Goal: Use online tool/utility

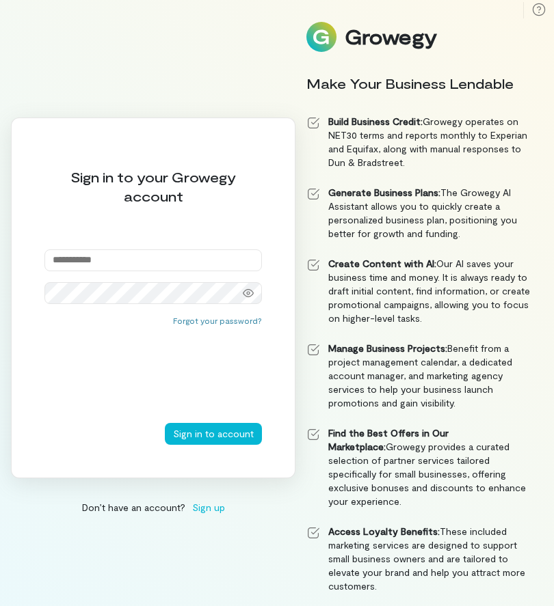
click at [213, 271] on input "email" at bounding box center [152, 261] width 217 height 22
type input "**********"
click at [215, 445] on button "Sign in to account" at bounding box center [213, 434] width 97 height 22
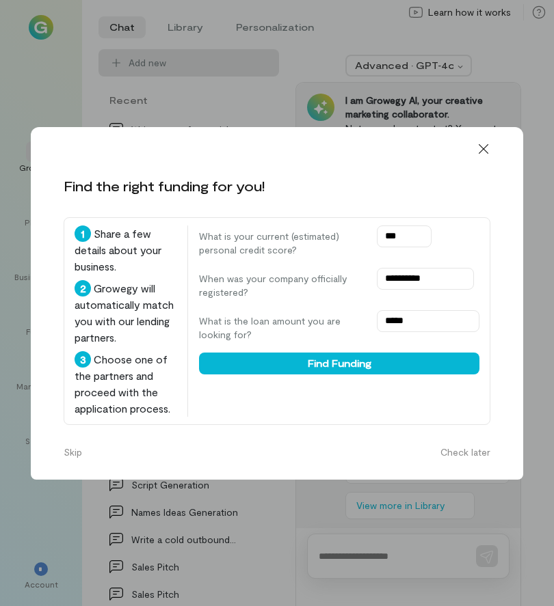
click at [464, 463] on button "Check later" at bounding box center [465, 453] width 66 height 22
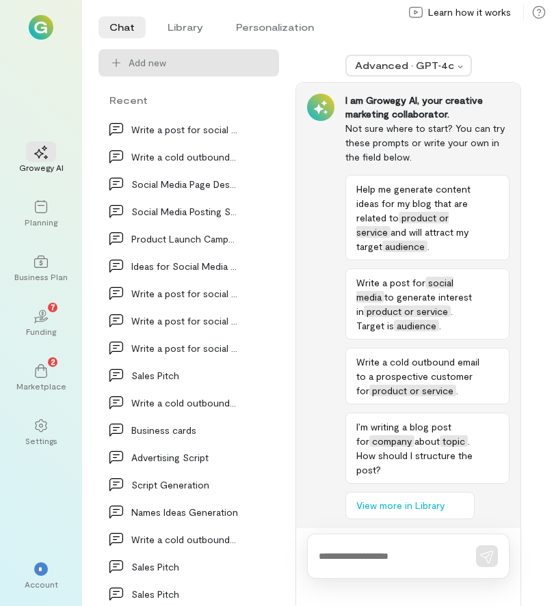
click at [35, 433] on icon at bounding box center [41, 426] width 14 height 14
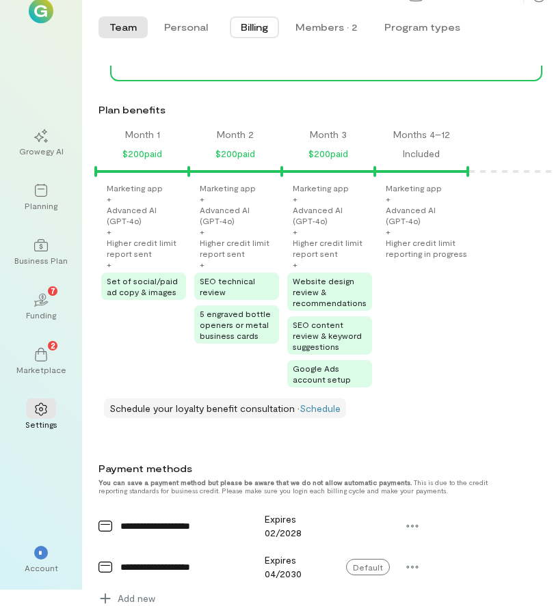
scroll to position [265, 0]
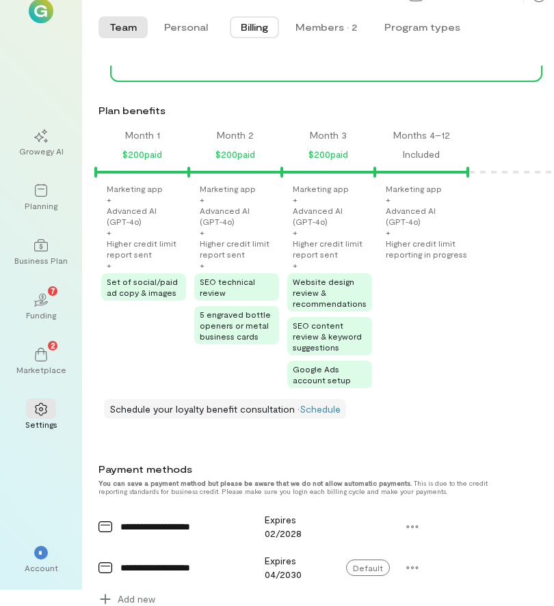
click at [422, 226] on div "Advanced AI (GPT‑4o)" at bounding box center [425, 216] width 79 height 22
click at [429, 200] on div "Marketing app + Advanced AI (GPT‑4o) + Higher credit limit reporting in progress" at bounding box center [425, 221] width 79 height 77
click at [419, 142] on div "Months 4–12" at bounding box center [421, 136] width 57 height 14
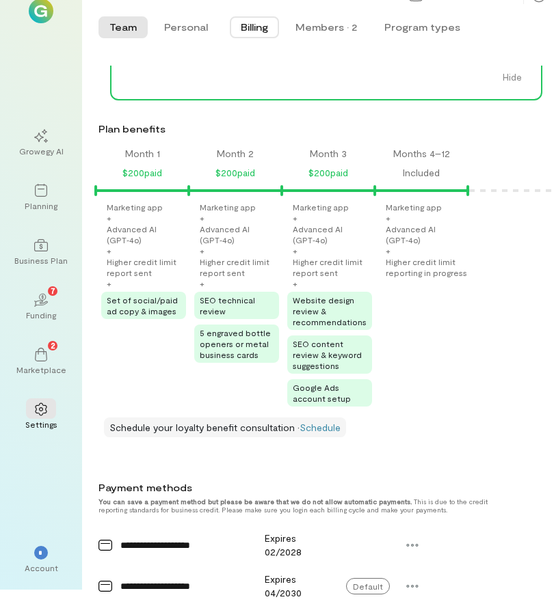
scroll to position [247, 0]
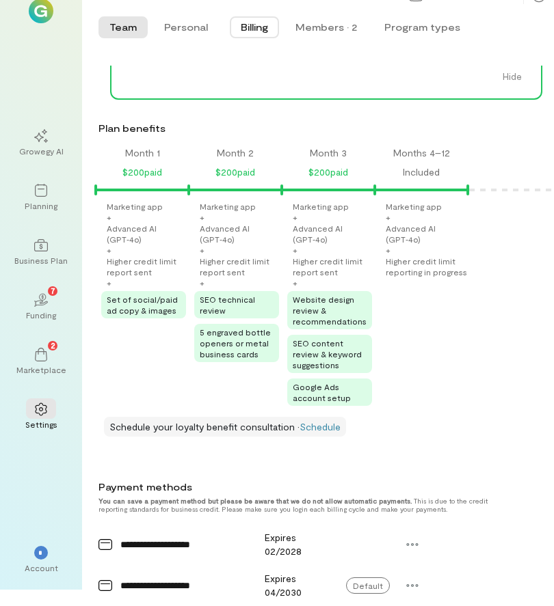
click at [342, 349] on span "SEO content review & keyword suggestions" at bounding box center [327, 353] width 69 height 31
click at [321, 433] on link "Schedule" at bounding box center [319, 427] width 41 height 12
click at [42, 362] on icon at bounding box center [41, 355] width 14 height 14
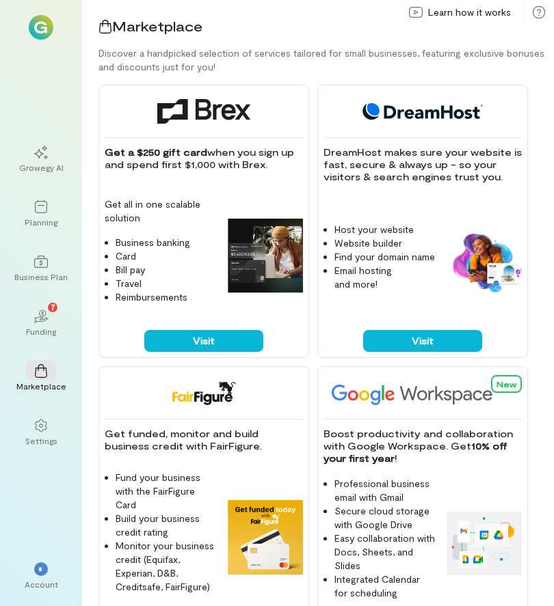
click at [38, 323] on icon "02" at bounding box center [41, 317] width 14 height 14
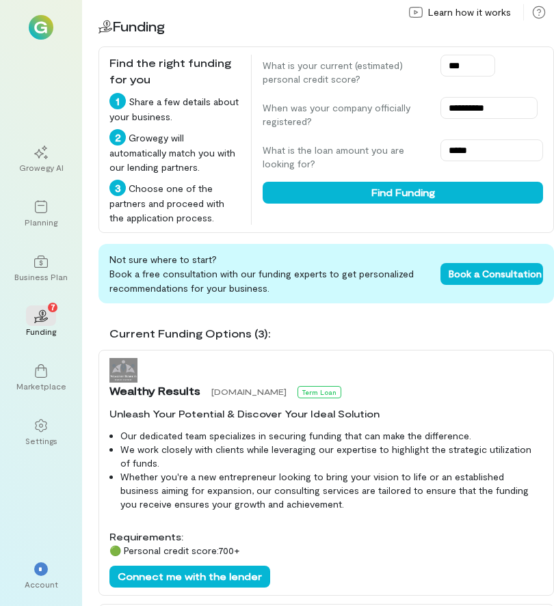
click at [42, 269] on icon at bounding box center [41, 262] width 14 height 14
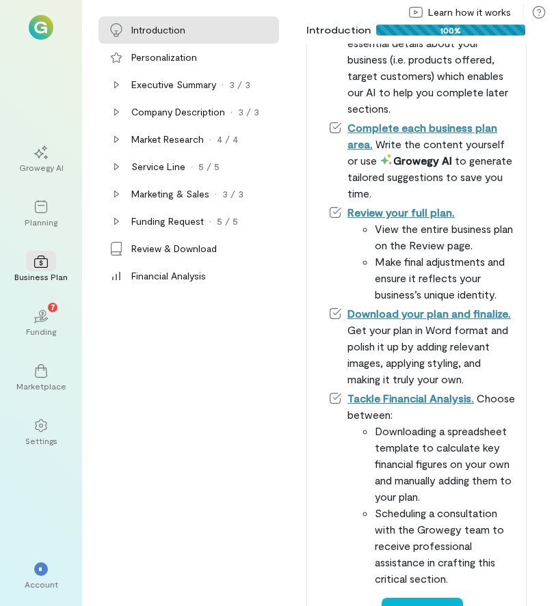
scroll to position [530, 0]
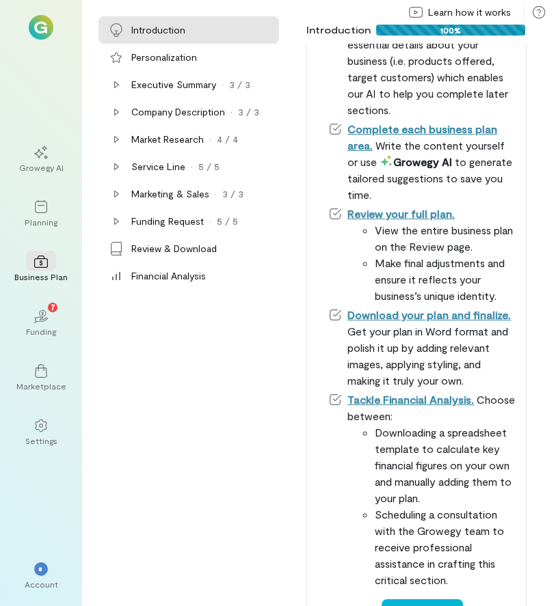
click at [44, 214] on icon at bounding box center [41, 207] width 14 height 14
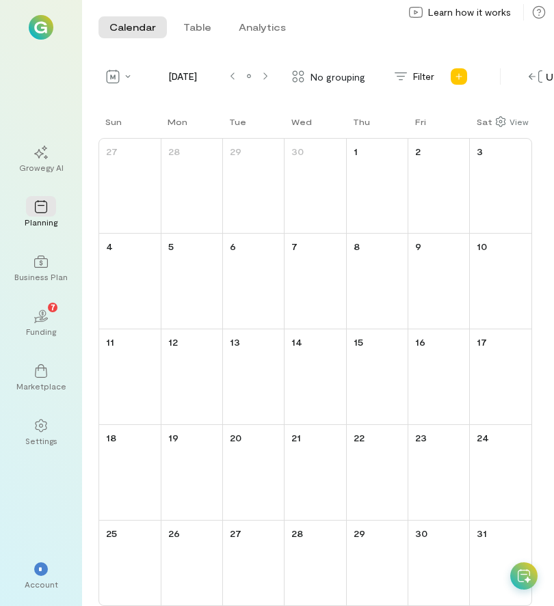
click at [40, 157] on icon at bounding box center [41, 153] width 14 height 14
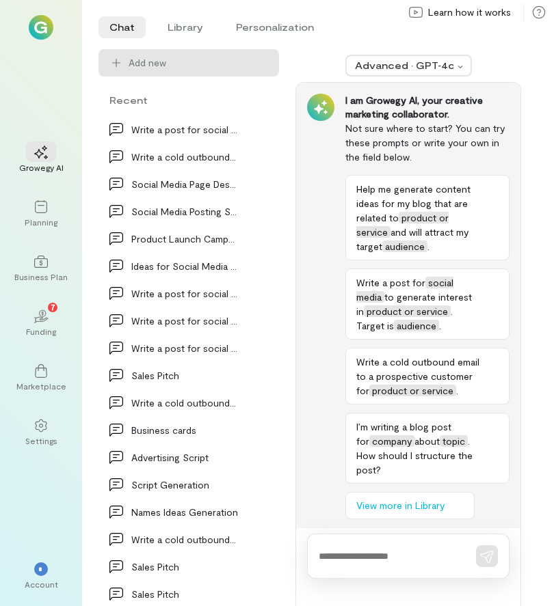
scroll to position [105, 0]
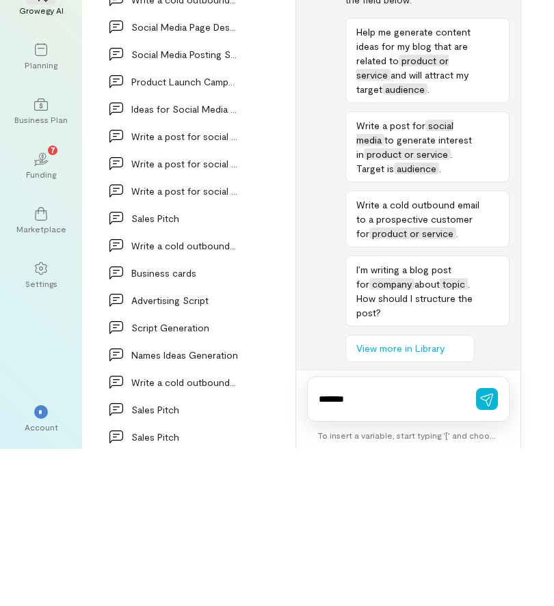
type textarea "*******"
click at [490, 550] on icon "button" at bounding box center [487, 557] width 14 height 14
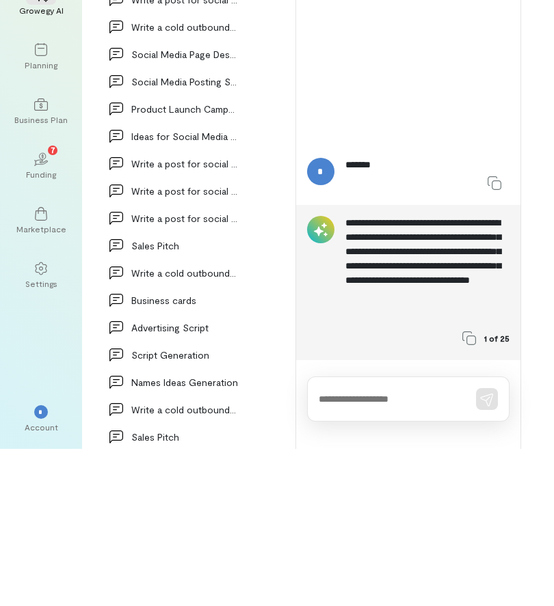
click at [425, 550] on textarea at bounding box center [389, 557] width 141 height 14
type textarea "***"
click at [487, 550] on icon "button" at bounding box center [487, 557] width 14 height 14
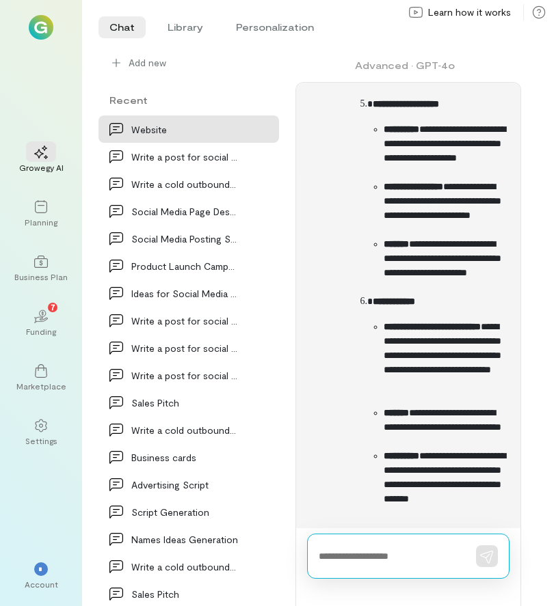
scroll to position [1181, 0]
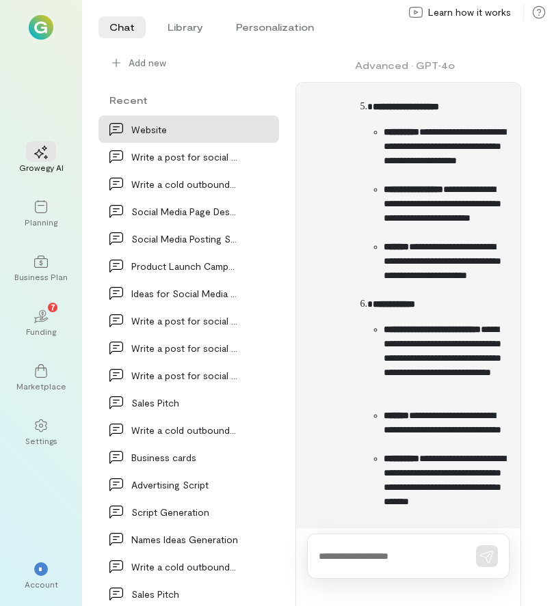
click at [550, 272] on div "Chat Library Personalization Add new Recent Website Write a post for social med…" at bounding box center [318, 303] width 472 height 606
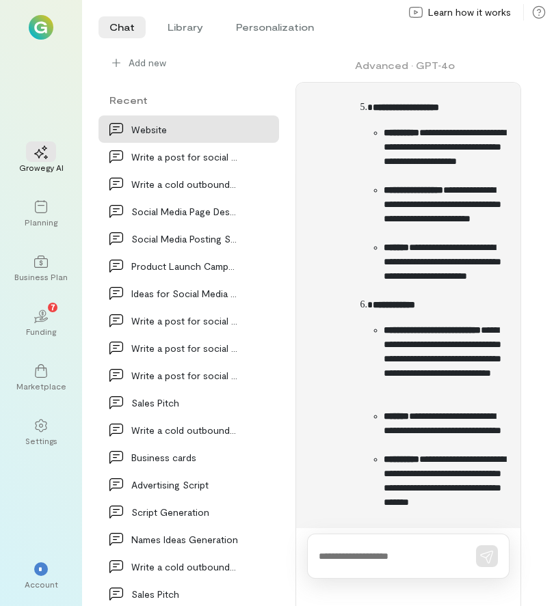
click at [291, 606] on div "Add new Recent Website Write a post for social media to generate interes… Write…" at bounding box center [309, 327] width 422 height 557
